Goal: Task Accomplishment & Management: Use online tool/utility

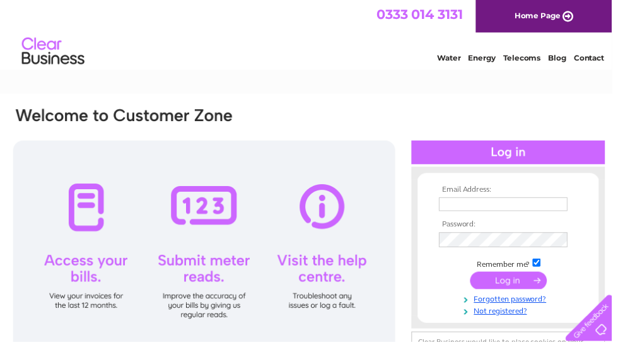
click at [512, 212] on input "text" at bounding box center [508, 206] width 130 height 14
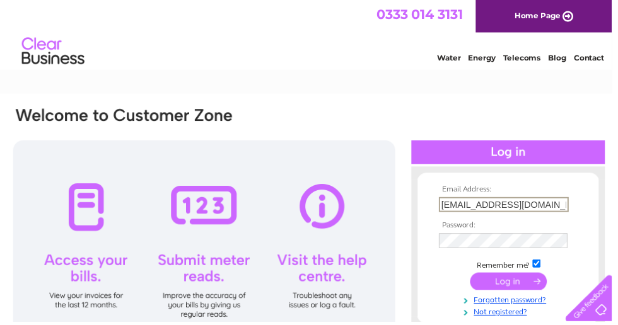
type input "Karenmargiotta@aol.com"
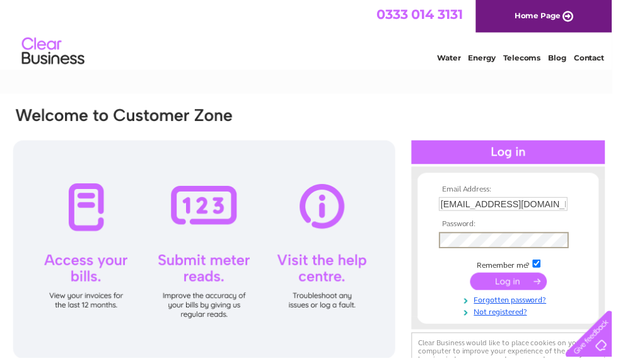
click at [520, 289] on input "submit" at bounding box center [514, 284] width 78 height 18
click at [514, 289] on input "submit" at bounding box center [514, 284] width 78 height 18
click at [391, 74] on html "0333 014 3131 Home Page Water Energy Telecoms Blog Contact" at bounding box center [309, 37] width 618 height 74
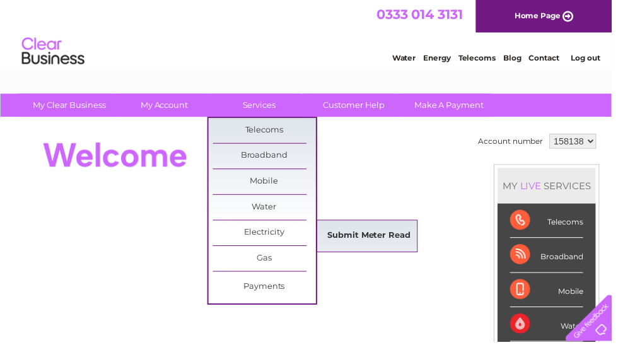
click at [388, 232] on link "Submit Meter Read" at bounding box center [373, 238] width 104 height 25
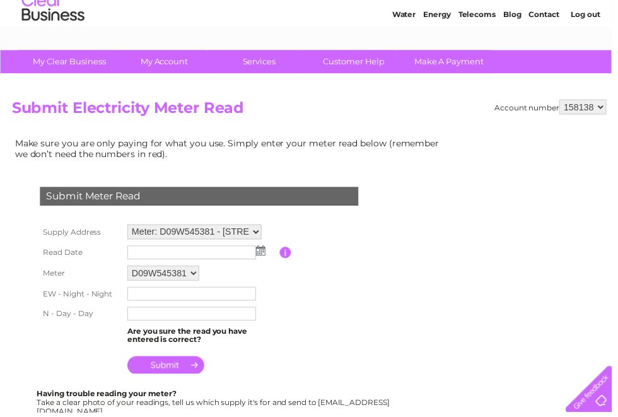
scroll to position [45, 0]
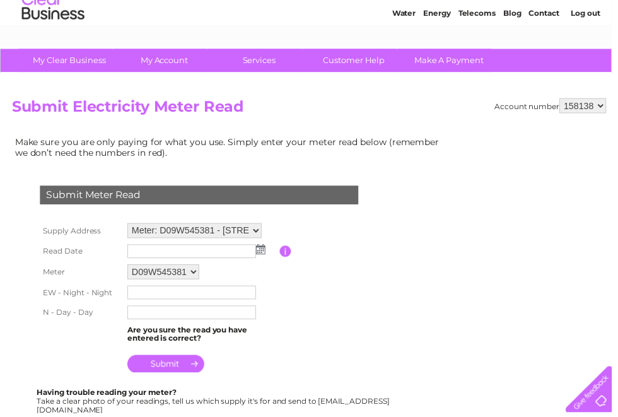
click at [267, 252] on img at bounding box center [262, 251] width 9 height 10
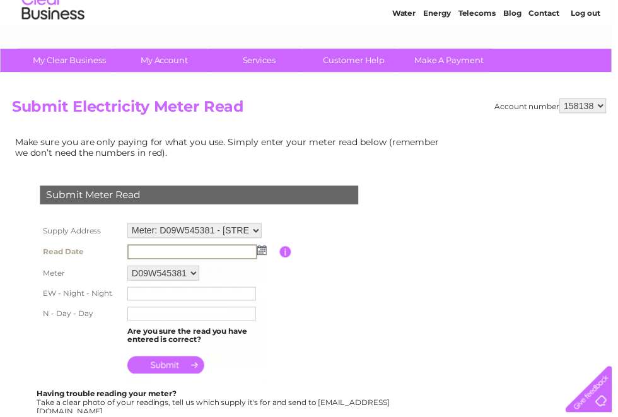
scroll to position [46, 0]
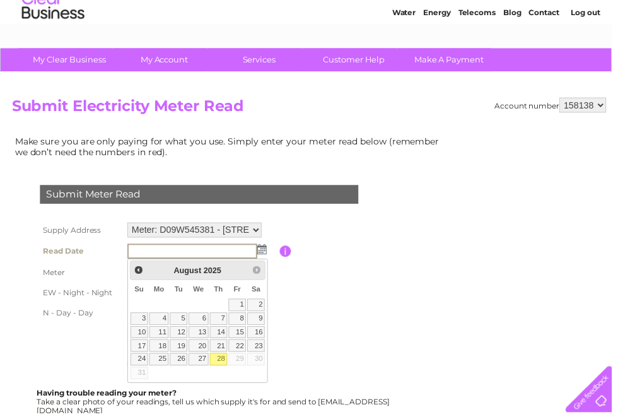
click at [226, 344] on link "28" at bounding box center [221, 362] width 18 height 13
type input "2025/08/28"
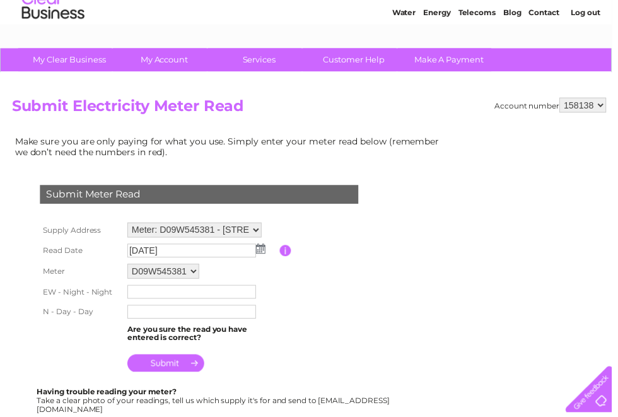
click at [238, 301] on input "text" at bounding box center [194, 294] width 130 height 14
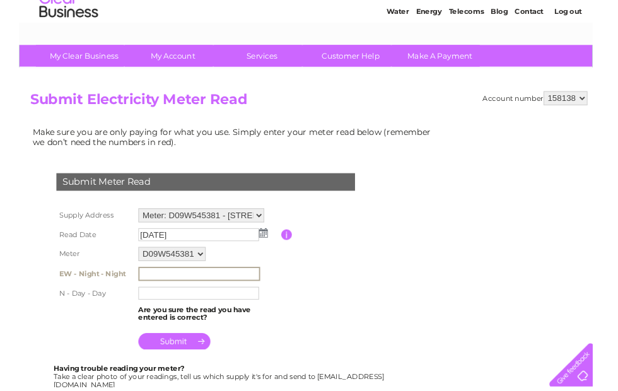
scroll to position [45, 0]
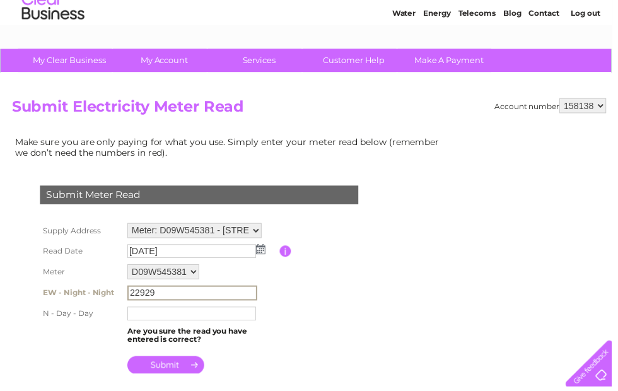
type input "22929"
click at [236, 321] on input "text" at bounding box center [194, 317] width 130 height 14
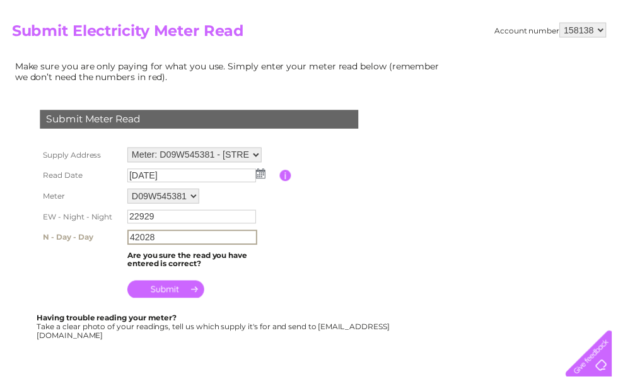
scroll to position [115, 0]
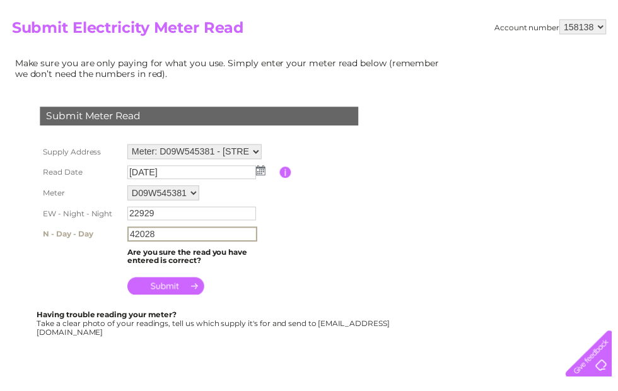
type input "42028"
click at [188, 294] on input "submit" at bounding box center [168, 299] width 78 height 18
